Goal: Navigation & Orientation: Find specific page/section

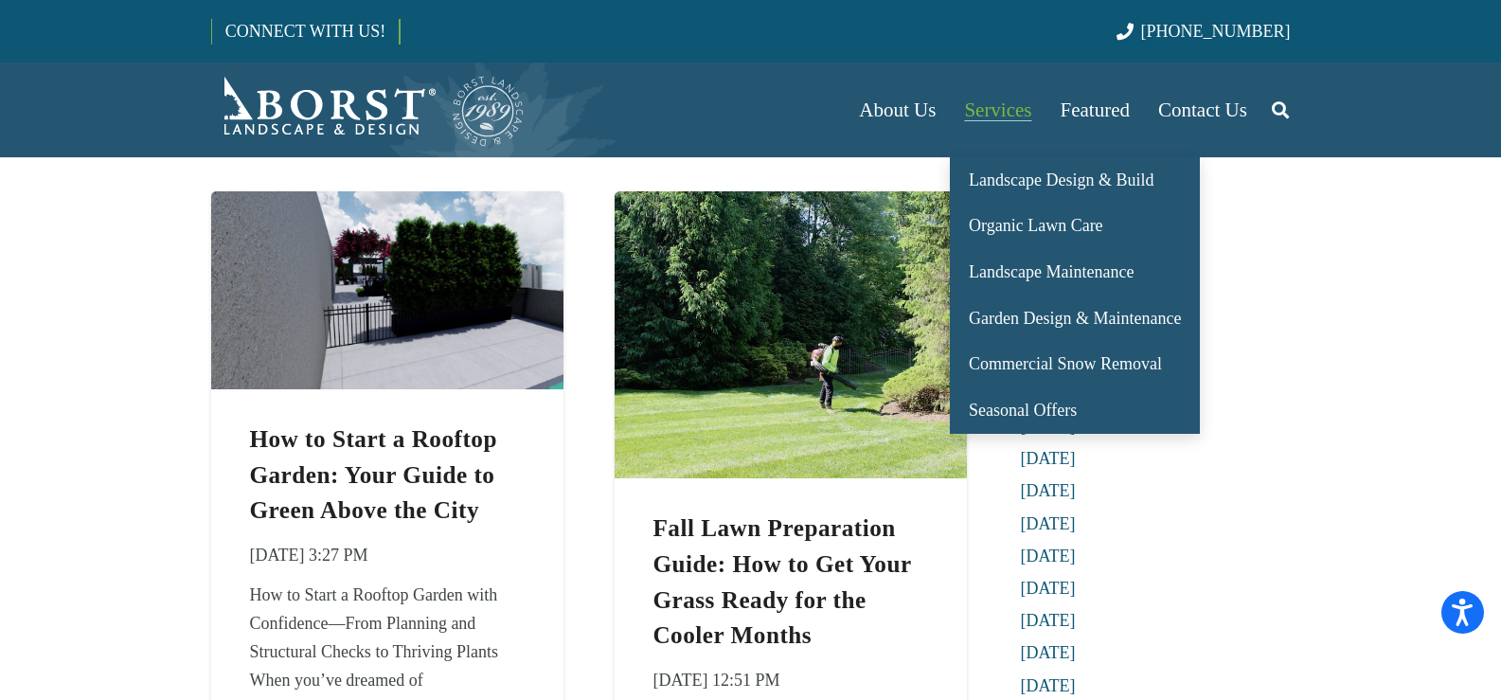
click at [1010, 117] on span "Services" at bounding box center [997, 109] width 67 height 23
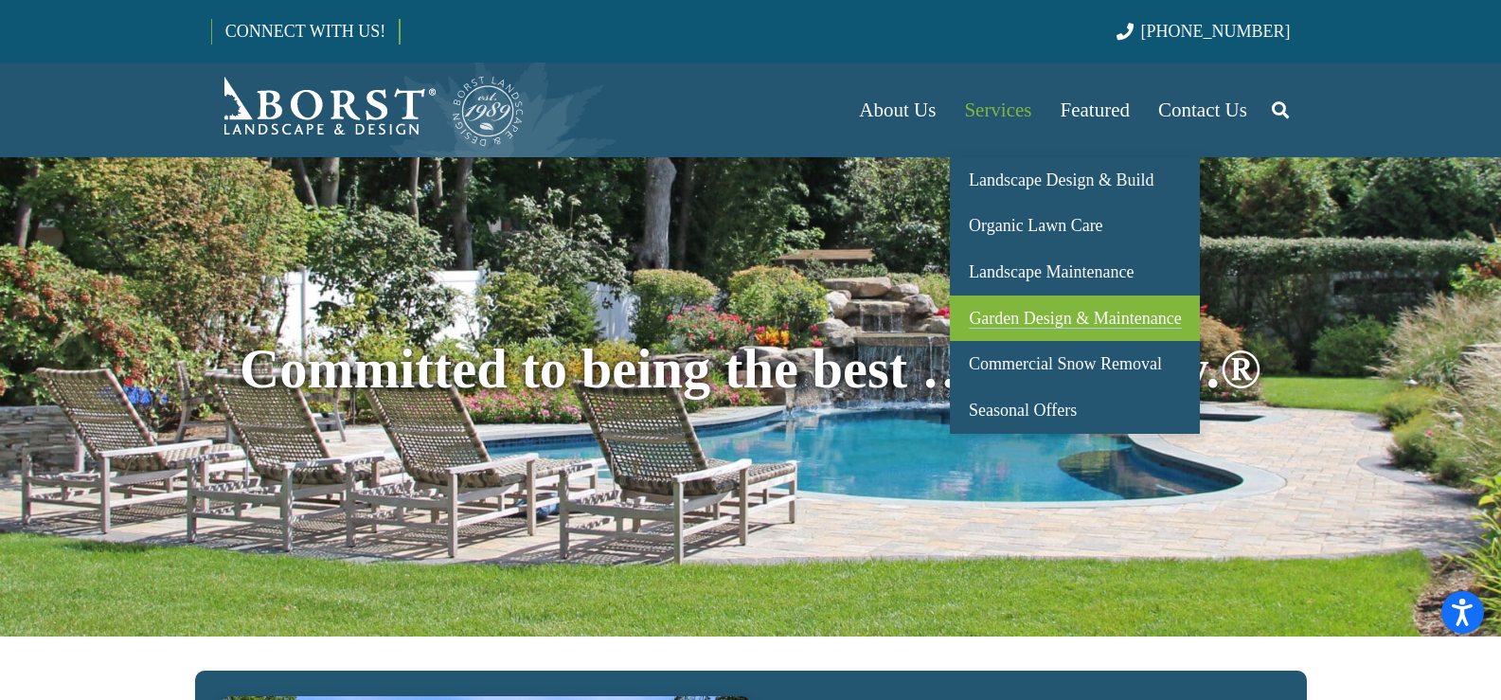
click at [1007, 322] on span "Garden Design & Maintenance" at bounding box center [1075, 318] width 212 height 19
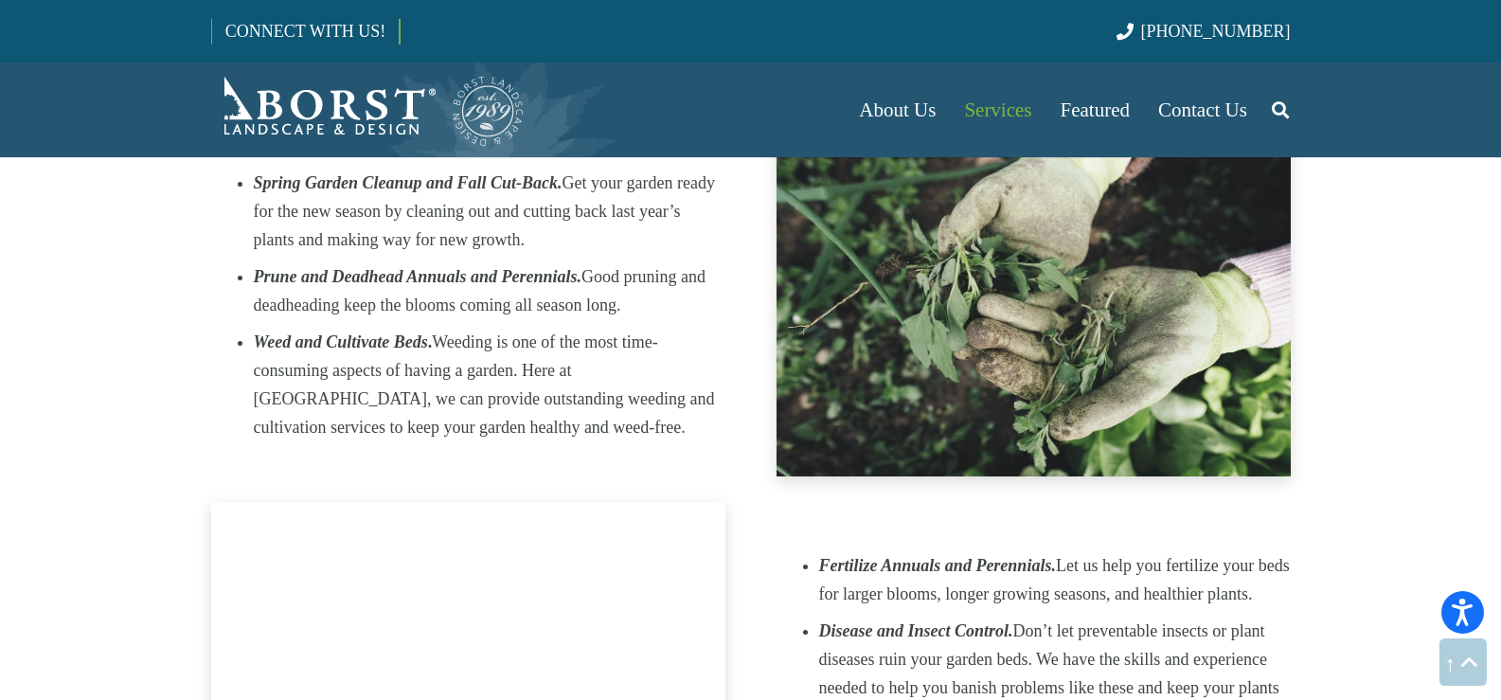
scroll to position [2746, 0]
